Goal: Find specific page/section: Find specific page/section

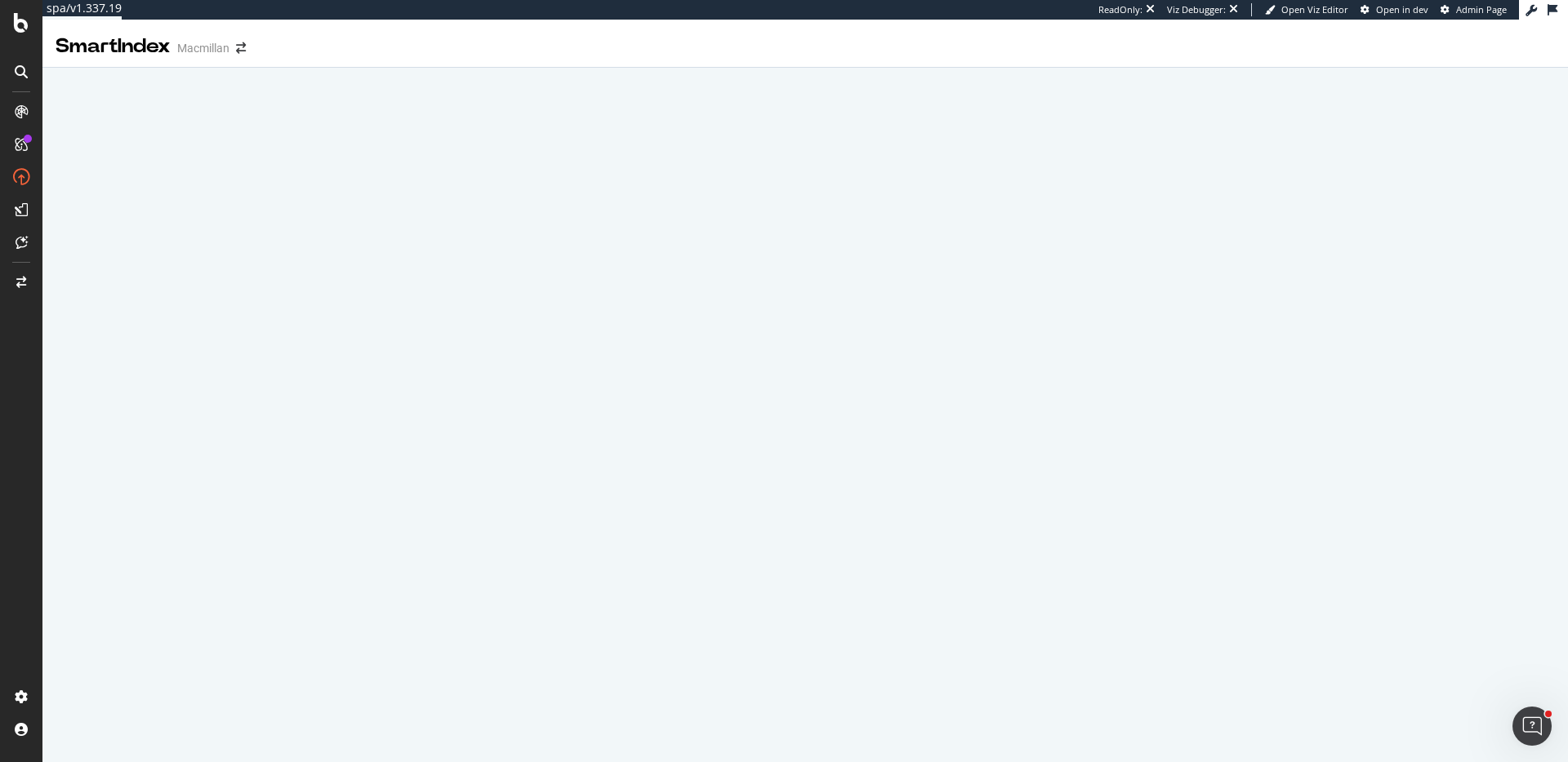
click at [1422, 36] on div "SmartIndex Macmillan" at bounding box center [805, 40] width 1525 height 41
drag, startPoint x: 81, startPoint y: 185, endPoint x: 1079, endPoint y: 24, distance: 1010.9
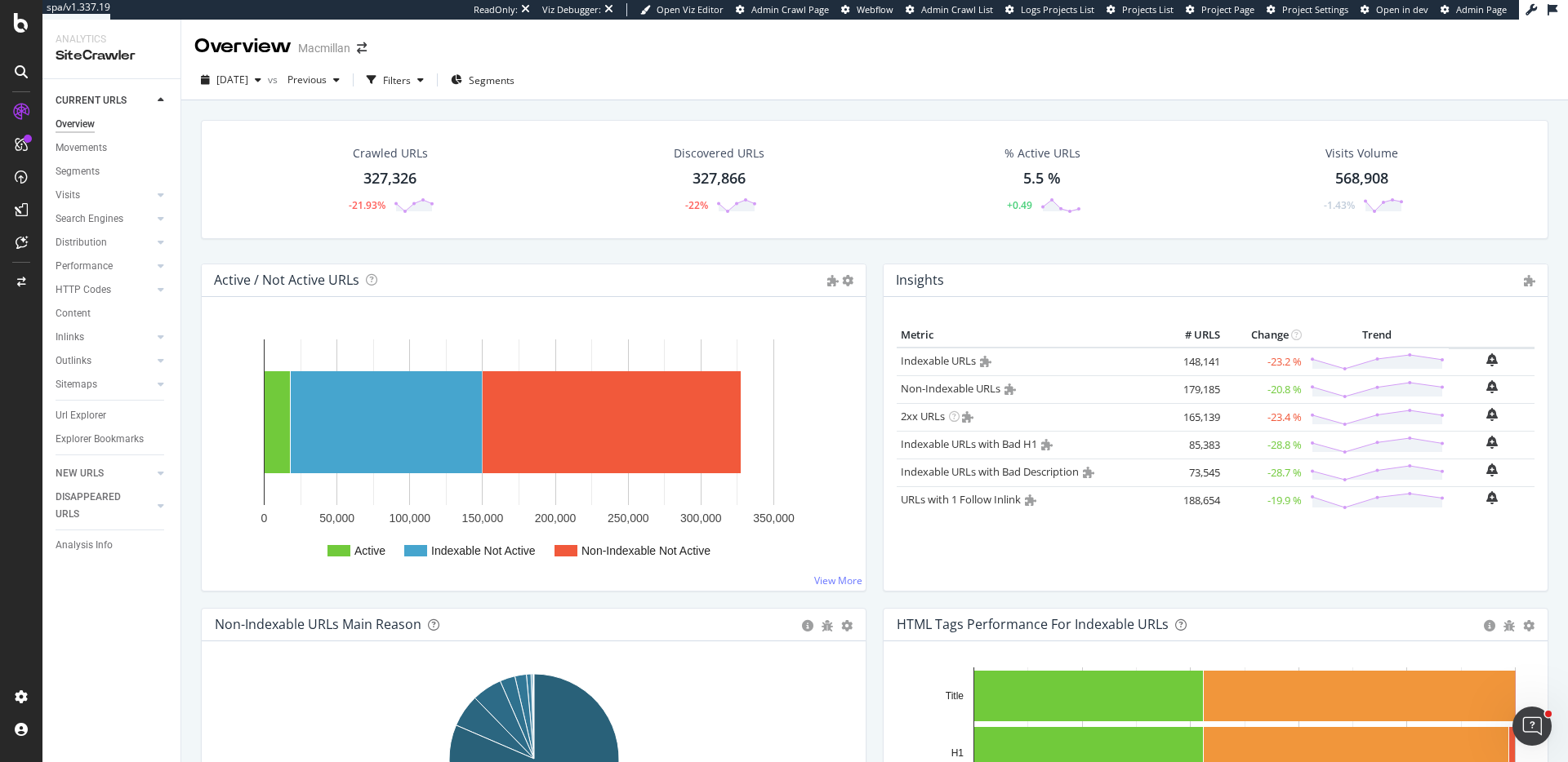
click at [1239, 15] on span "Project Page" at bounding box center [1228, 9] width 53 height 12
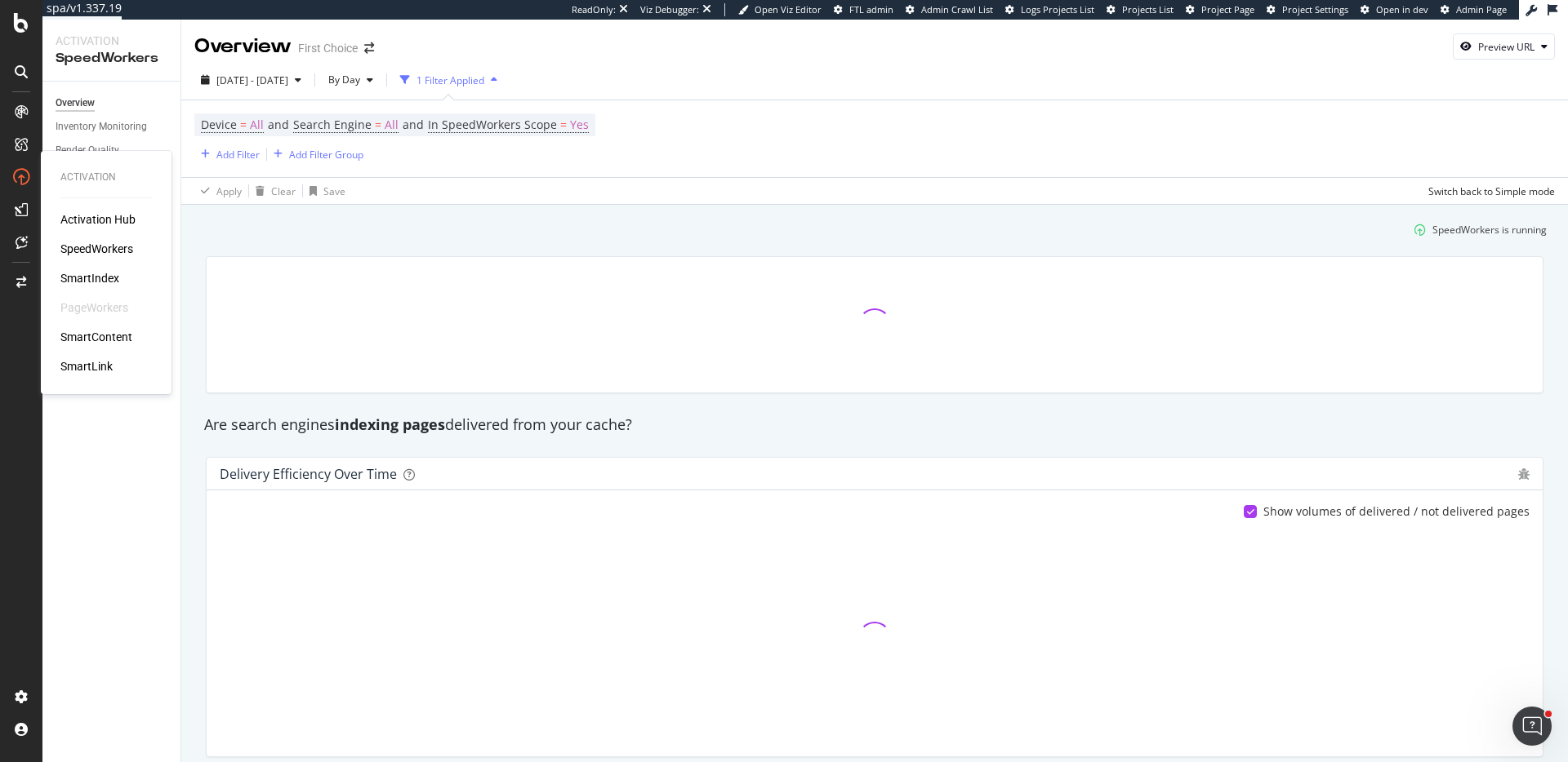
click at [96, 268] on div "Activation Hub SpeedWorkers SmartIndex PageWorkers SmartContent SmartLink" at bounding box center [106, 293] width 91 height 163
click at [95, 273] on div "SmartIndex" at bounding box center [90, 278] width 59 height 16
